Goal: Information Seeking & Learning: Learn about a topic

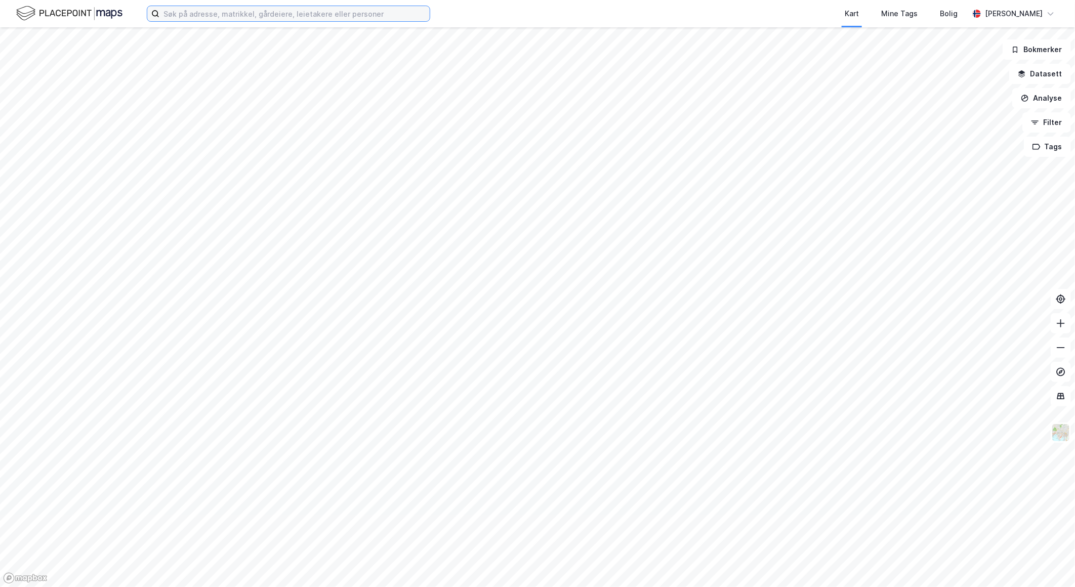
click at [249, 7] on input at bounding box center [294, 13] width 270 height 15
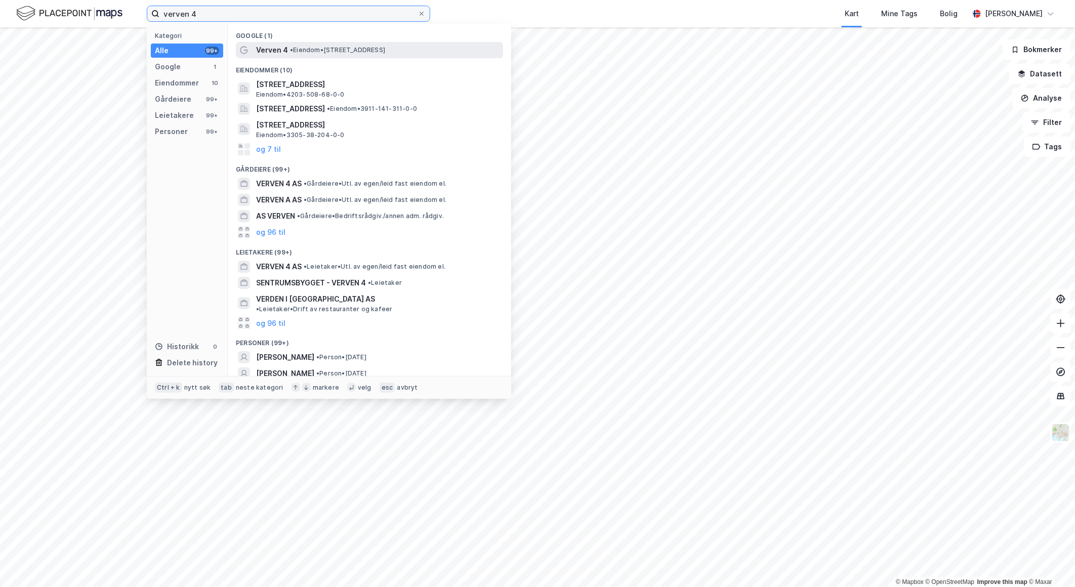
type input "verven 4"
click at [301, 49] on span "• Eiendom • [STREET_ADDRESS]" at bounding box center [337, 50] width 95 height 8
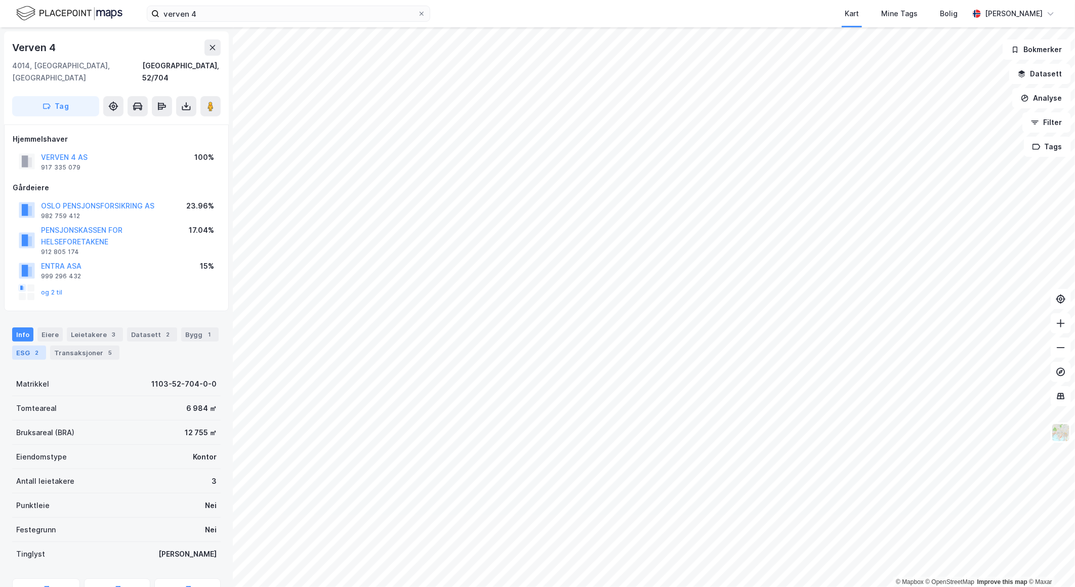
click at [22, 346] on div "ESG 2" at bounding box center [29, 353] width 34 height 14
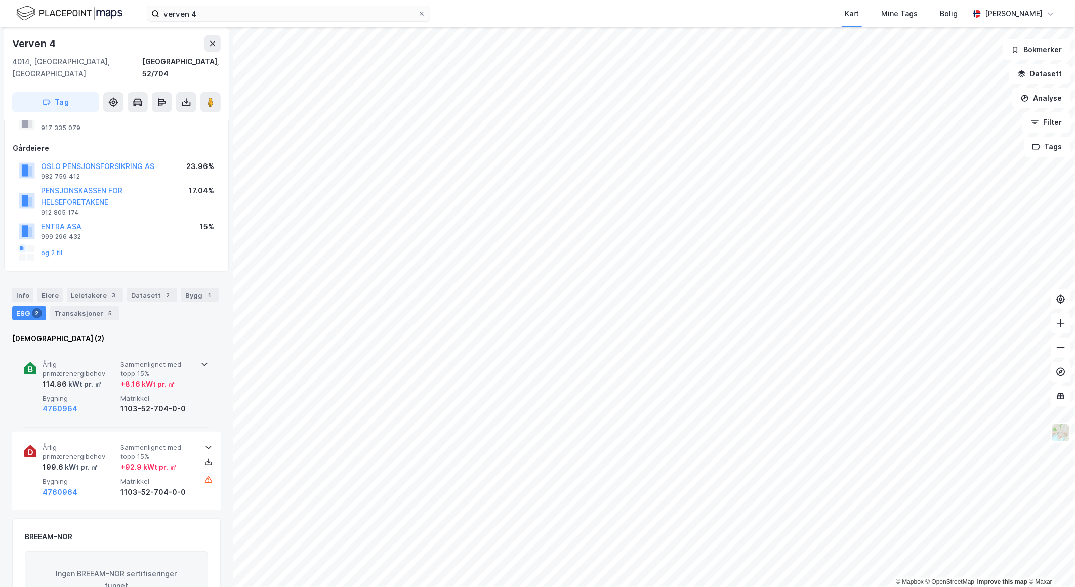
scroll to position [112, 0]
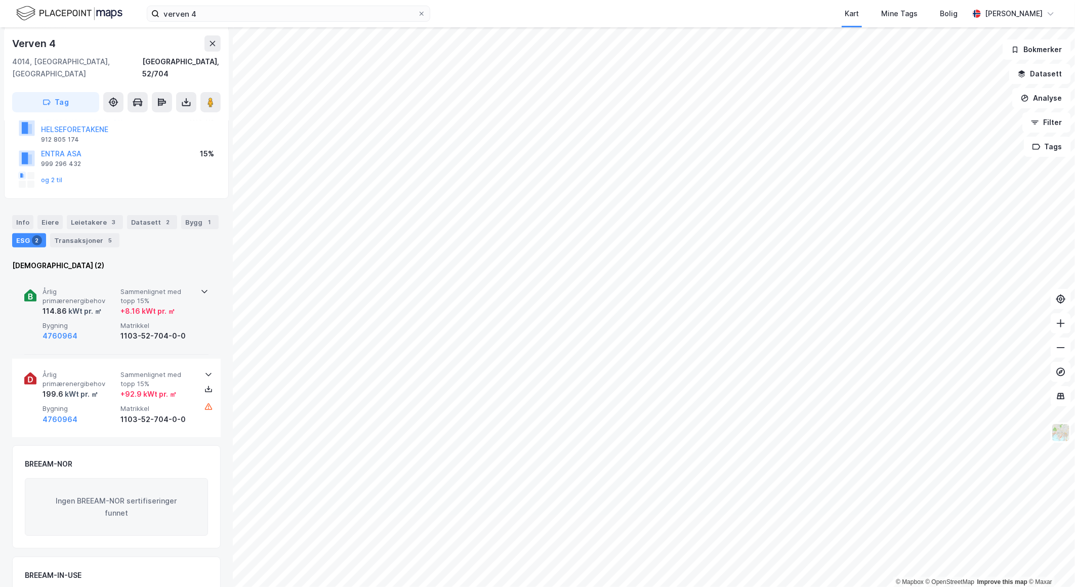
click at [191, 276] on div "Årlig primærenergibehov 114.86 kWt pr. ㎡ Sammenlignet med topp 15% + 8.16 kWt p…" at bounding box center [116, 315] width 184 height 79
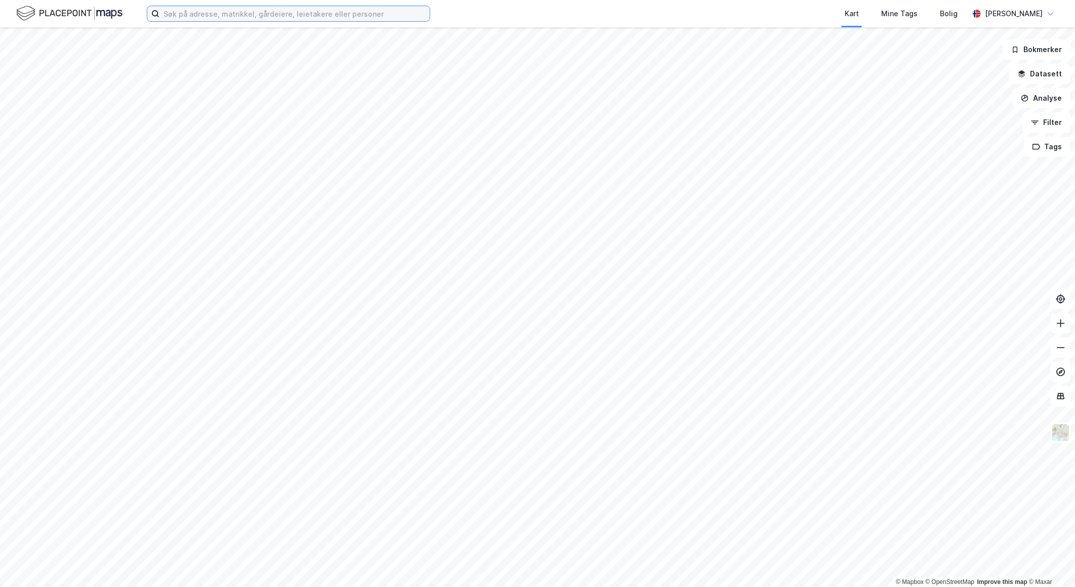
click at [220, 16] on input at bounding box center [294, 13] width 270 height 15
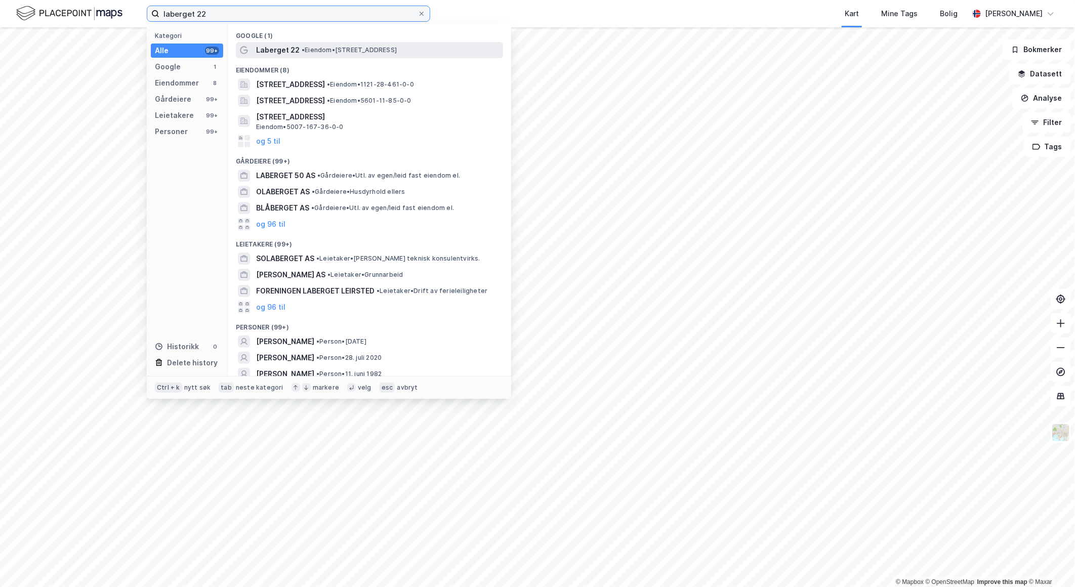
type input "laberget 22"
click at [311, 55] on div "Laberget 22 • Eiendom • Laberget 22, 4020 Stavanger" at bounding box center [378, 50] width 245 height 12
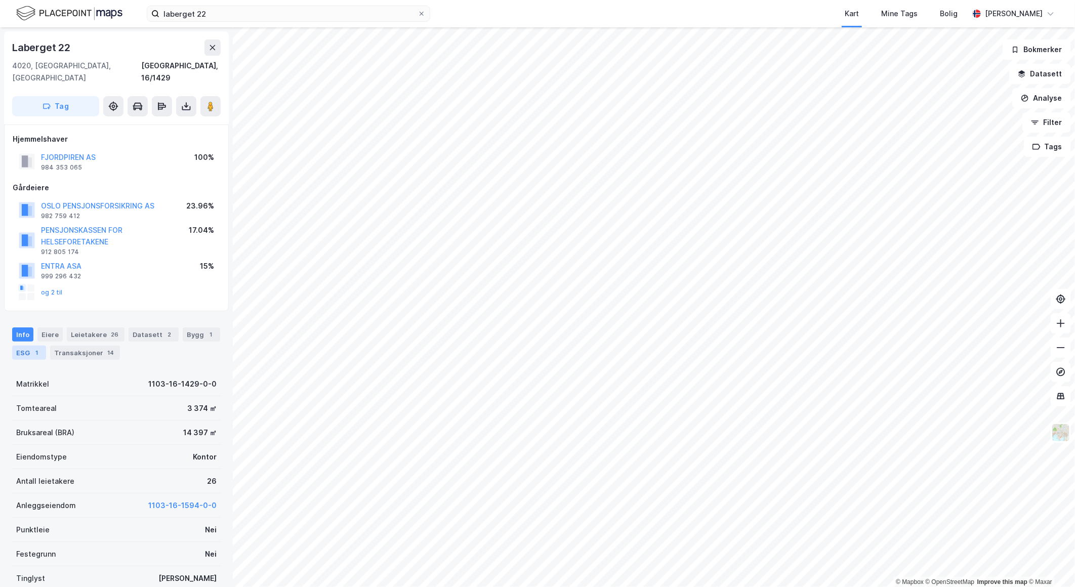
click at [34, 348] on div "1" at bounding box center [37, 353] width 10 height 10
